Goal: Information Seeking & Learning: Understand process/instructions

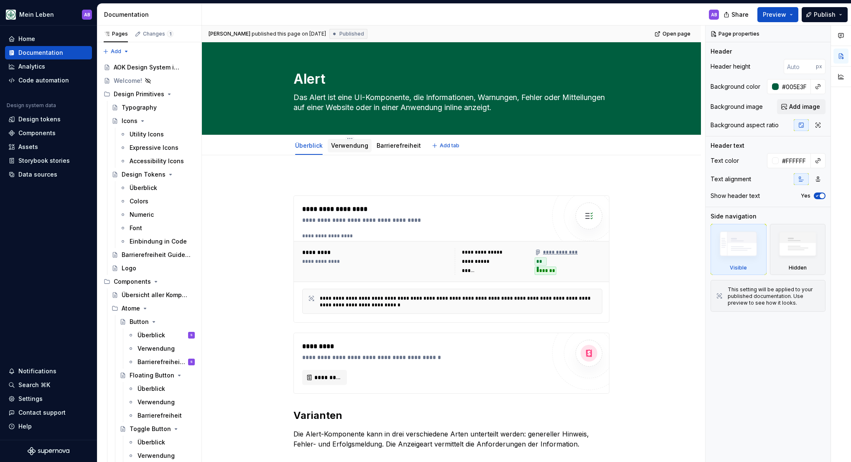
click at [353, 145] on link "Verwendung" at bounding box center [349, 145] width 37 height 7
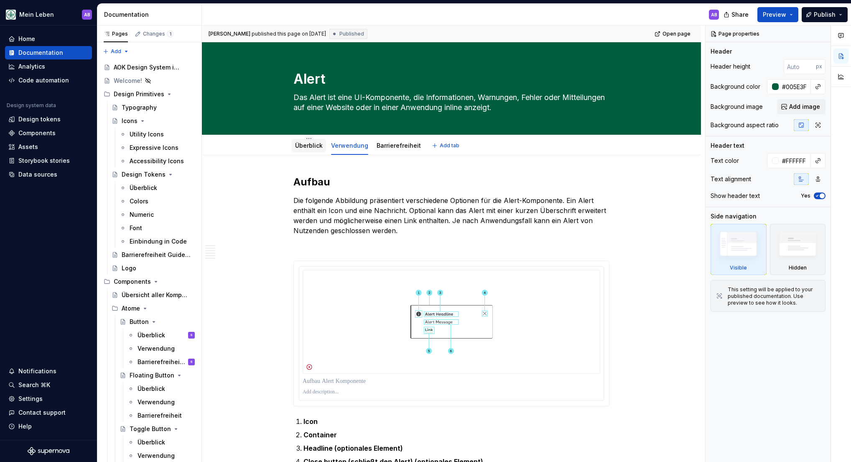
click at [320, 147] on link "Überblick" at bounding box center [309, 145] width 28 height 7
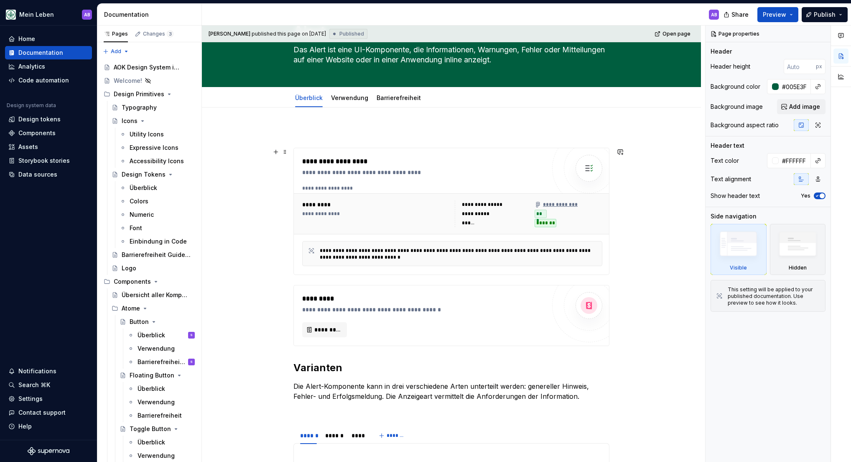
scroll to position [47, 0]
click at [353, 103] on div "Verwendung" at bounding box center [350, 98] width 44 height 13
click at [352, 99] on link "Verwendung" at bounding box center [349, 98] width 37 height 7
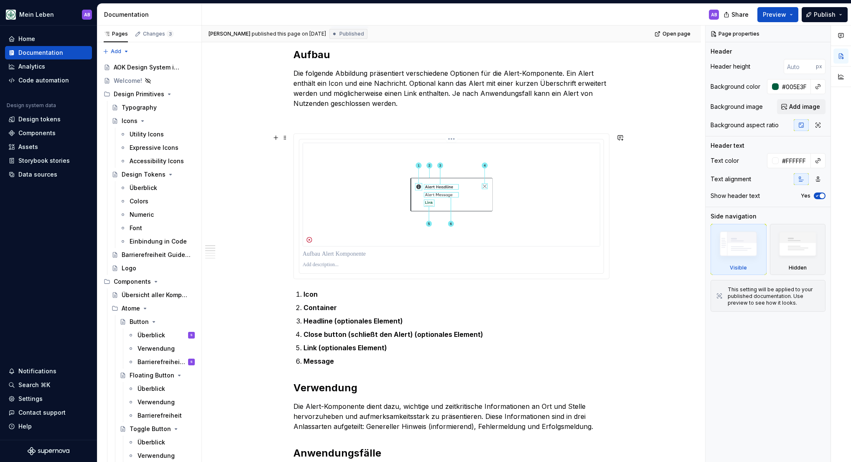
scroll to position [141, 0]
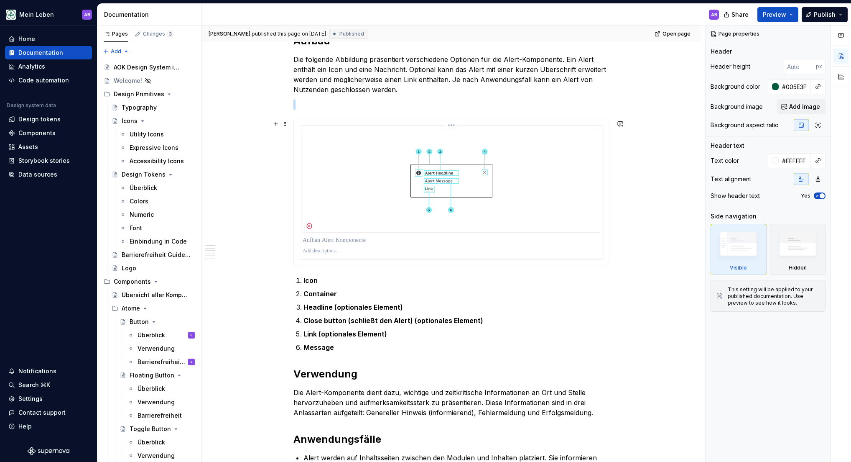
click at [319, 185] on img at bounding box center [452, 181] width 298 height 104
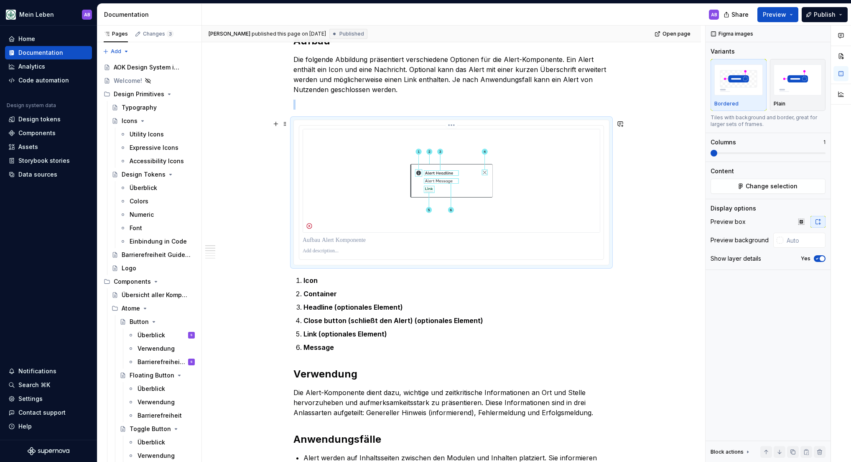
click at [338, 224] on img at bounding box center [452, 181] width 298 height 104
click at [336, 221] on img at bounding box center [452, 181] width 298 height 104
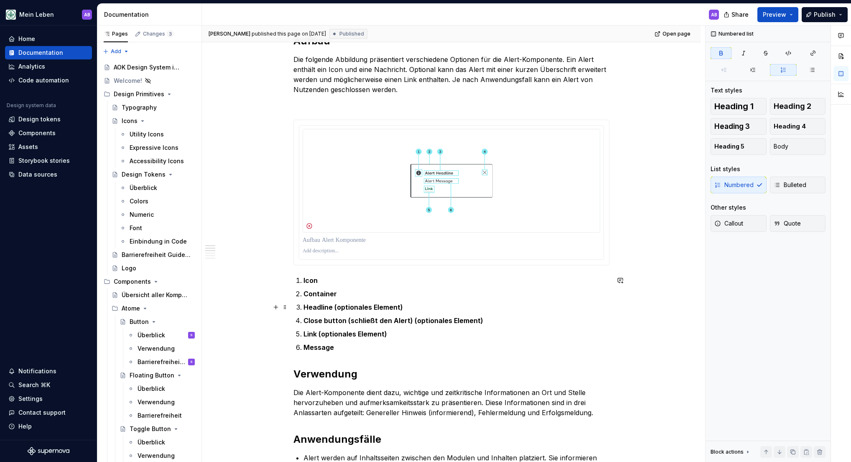
click at [367, 311] on strong "Headline (optionales Element)" at bounding box center [354, 307] width 100 height 8
click at [362, 236] on p at bounding box center [452, 240] width 298 height 8
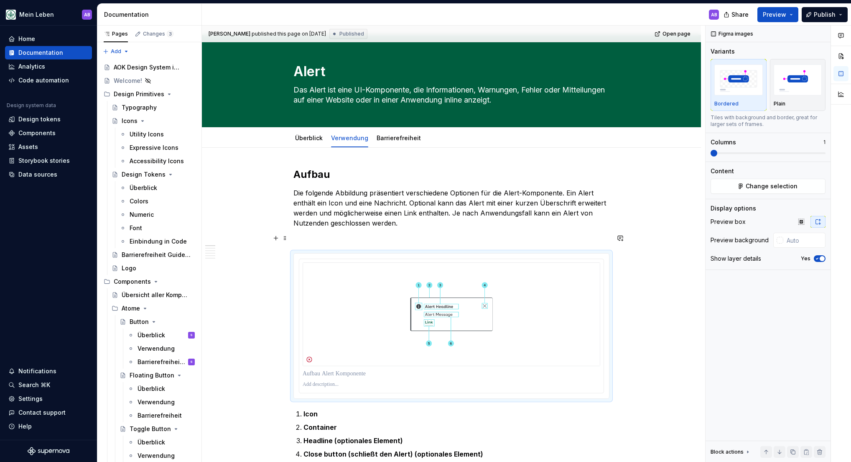
scroll to position [0, 0]
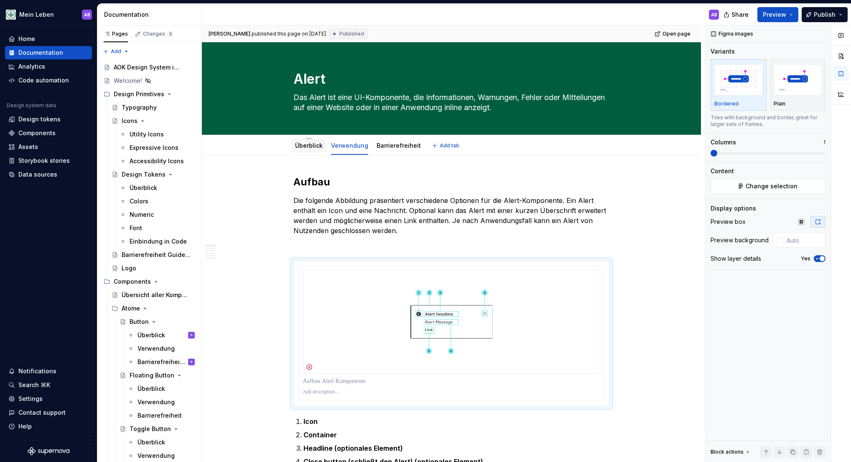
click at [319, 148] on link "Überblick" at bounding box center [309, 145] width 28 height 7
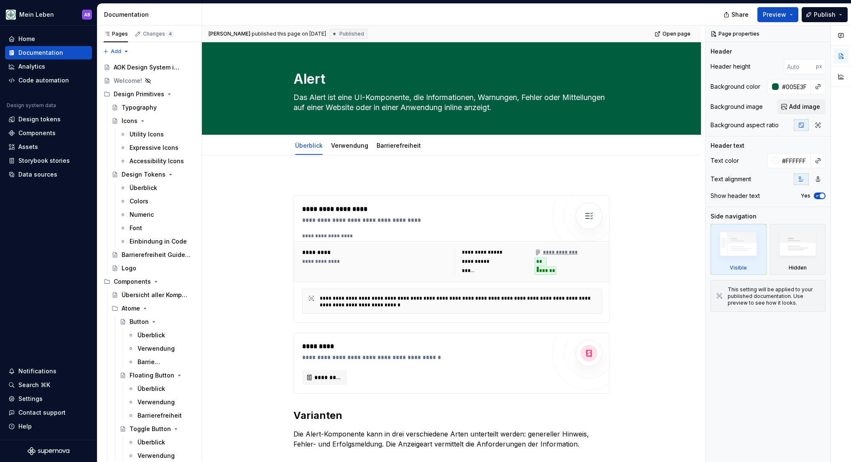
type textarea "*"
